Goal: Task Accomplishment & Management: Manage account settings

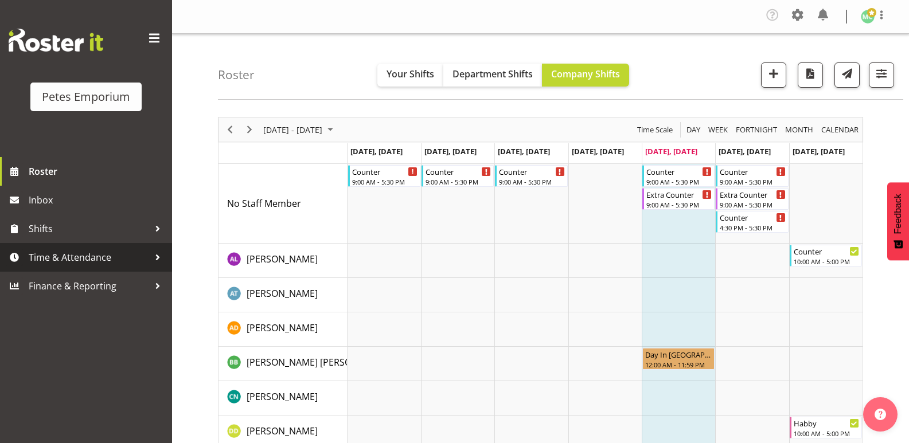
click at [100, 260] on span "Time & Attendance" at bounding box center [89, 257] width 120 height 17
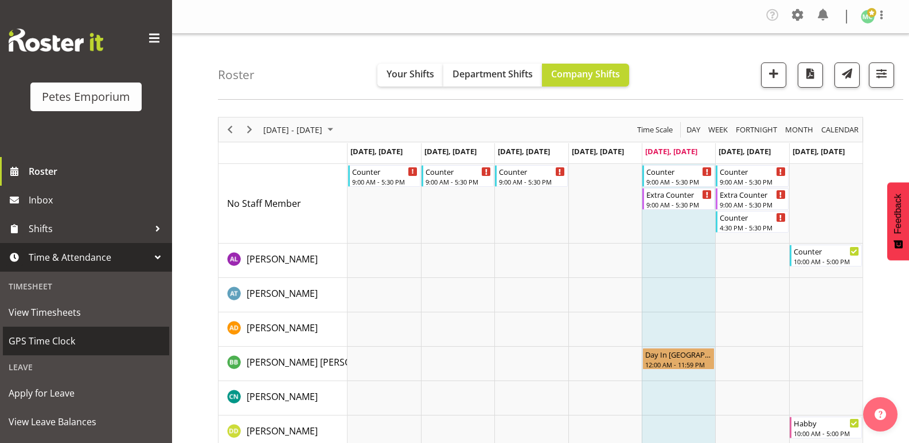
click at [76, 343] on span "GPS Time Clock" at bounding box center [86, 341] width 155 height 17
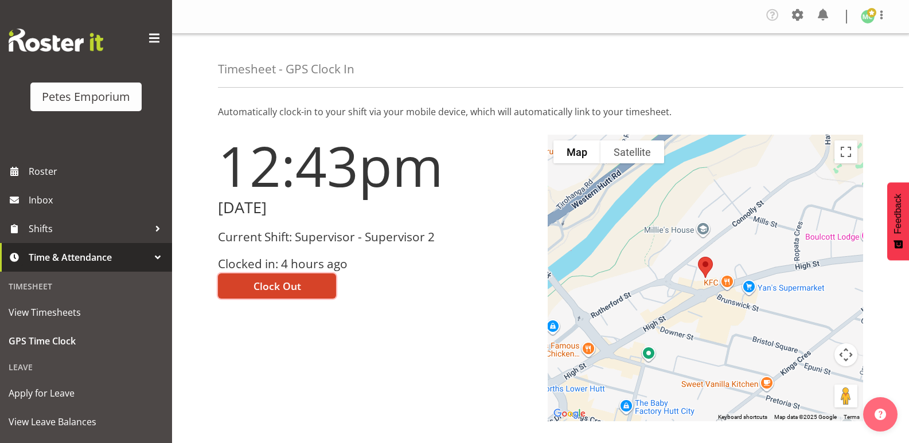
click at [314, 293] on button "Clock Out" at bounding box center [277, 285] width 118 height 25
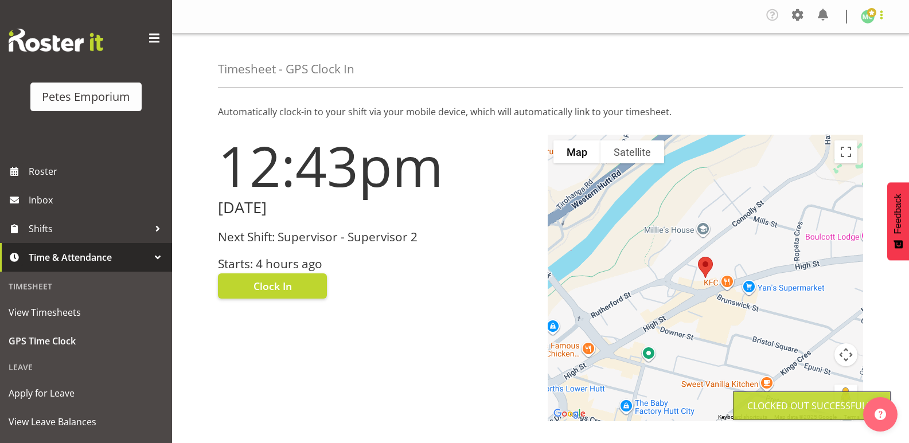
click at [882, 15] on span at bounding box center [881, 15] width 14 height 14
click at [859, 67] on link "Log Out" at bounding box center [833, 63] width 110 height 21
